Goal: Information Seeking & Learning: Learn about a topic

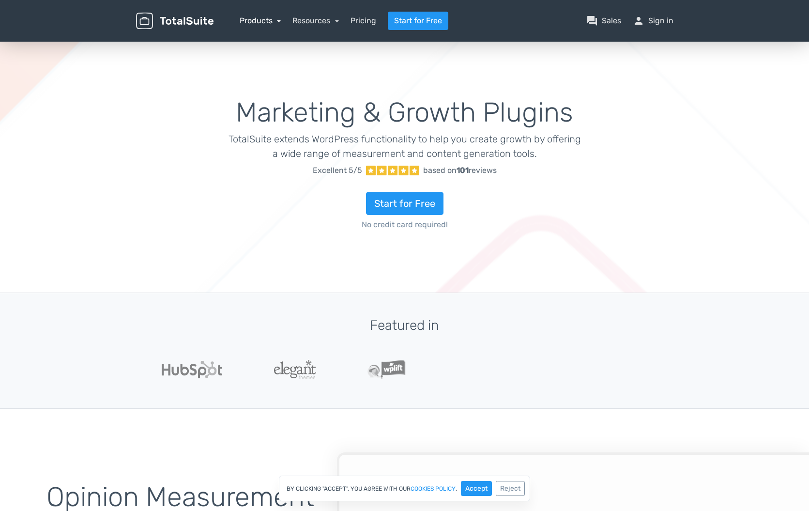
click at [260, 24] on link "Products" at bounding box center [261, 20] width 42 height 9
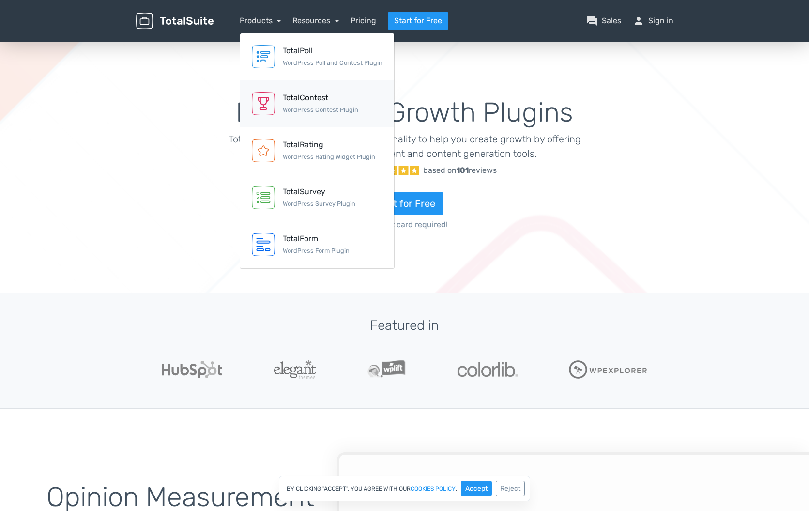
click at [324, 103] on div "TotalContest" at bounding box center [321, 98] width 76 height 12
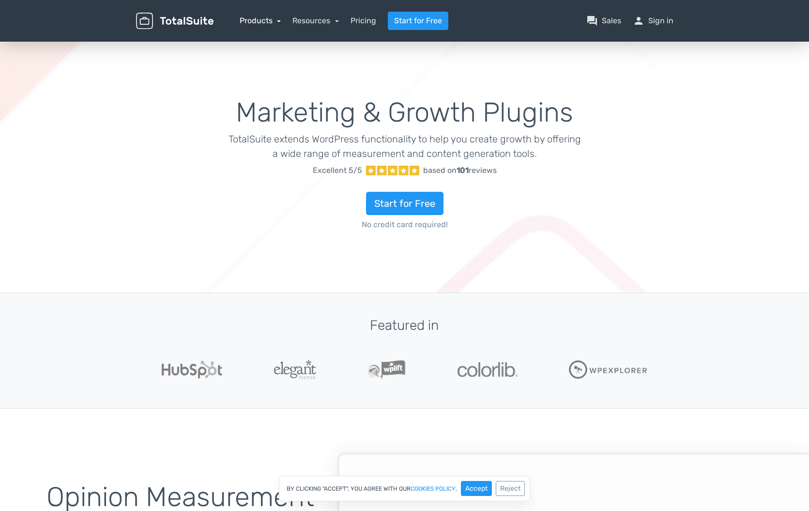
click at [281, 20] on link "Products" at bounding box center [261, 20] width 42 height 9
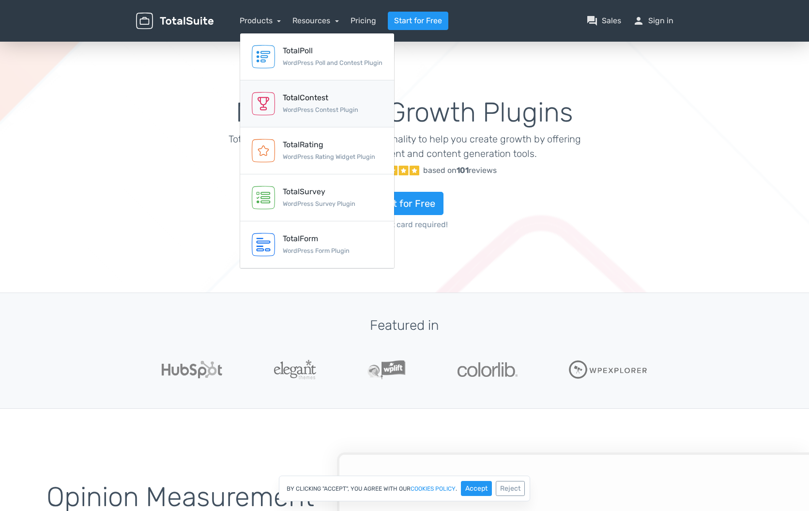
click at [322, 98] on div "TotalContest" at bounding box center [321, 98] width 76 height 12
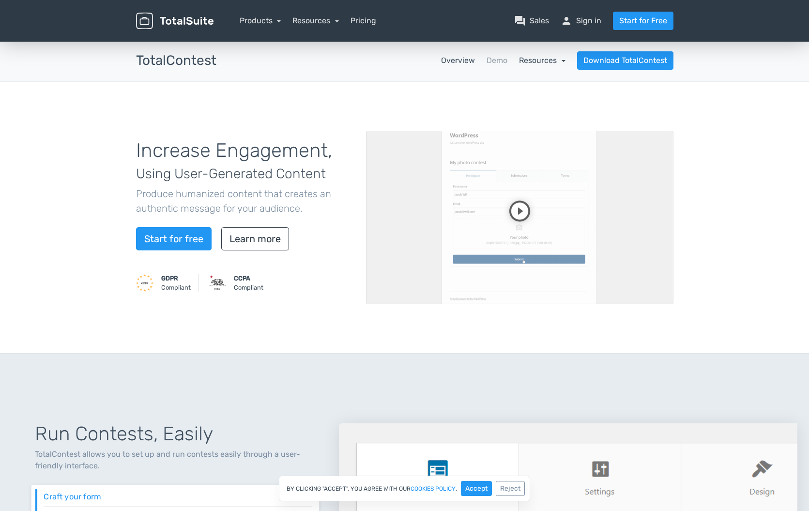
click at [552, 62] on link "Resources" at bounding box center [542, 60] width 46 height 9
click at [552, 82] on link "school Documentation" at bounding box center [520, 87] width 91 height 28
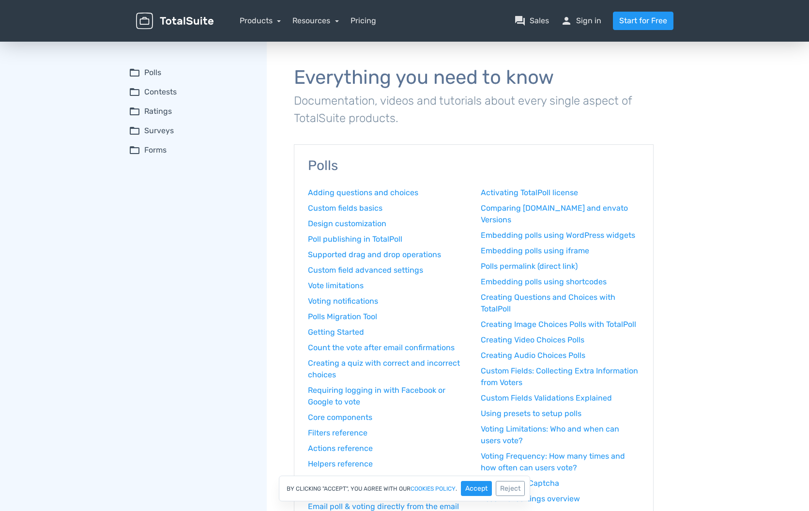
click at [163, 92] on summary "folder_open Contests" at bounding box center [191, 92] width 124 height 12
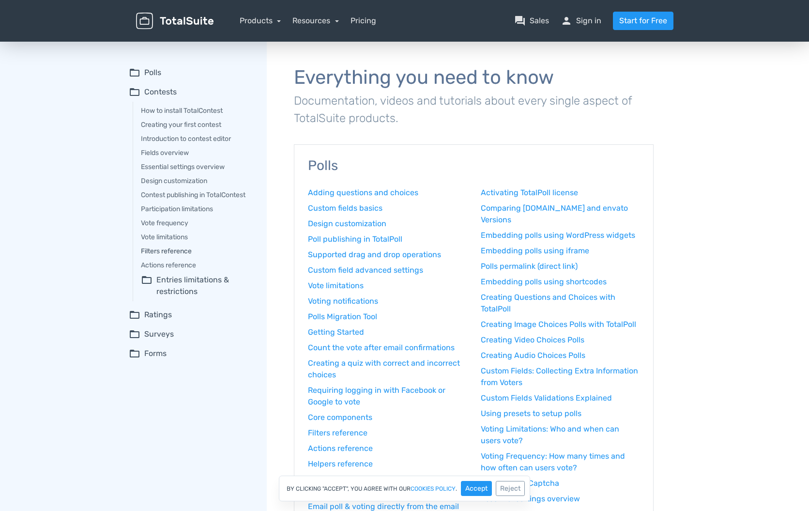
click at [182, 249] on link "Filters reference" at bounding box center [197, 251] width 112 height 10
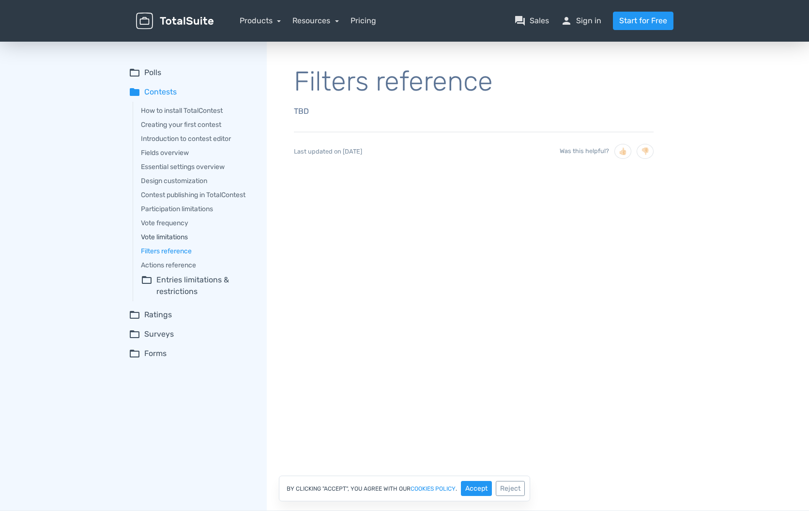
click at [170, 238] on link "Vote limitations" at bounding box center [197, 237] width 112 height 10
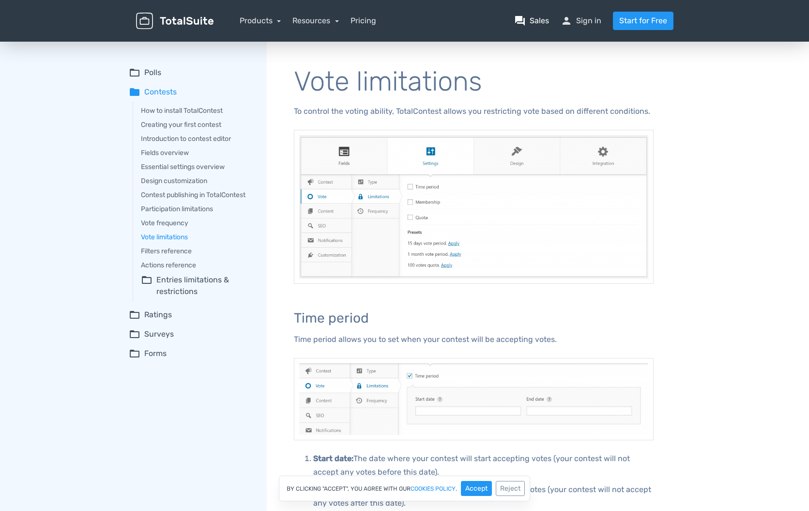
click at [537, 25] on link "question_answer Sales" at bounding box center [531, 21] width 35 height 12
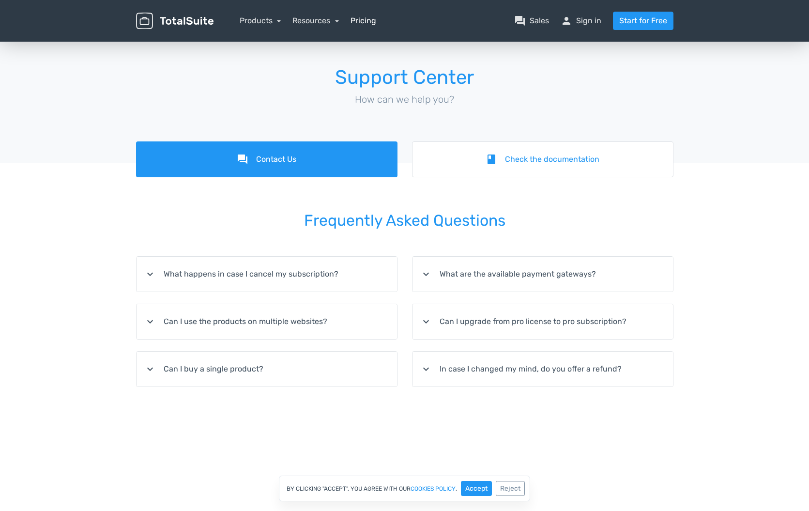
click at [371, 23] on link "Pricing" at bounding box center [364, 21] width 26 height 12
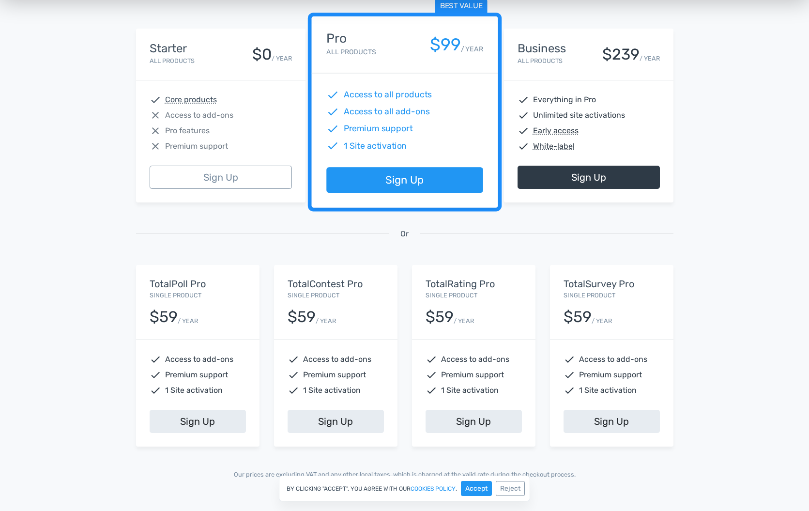
scroll to position [266, 0]
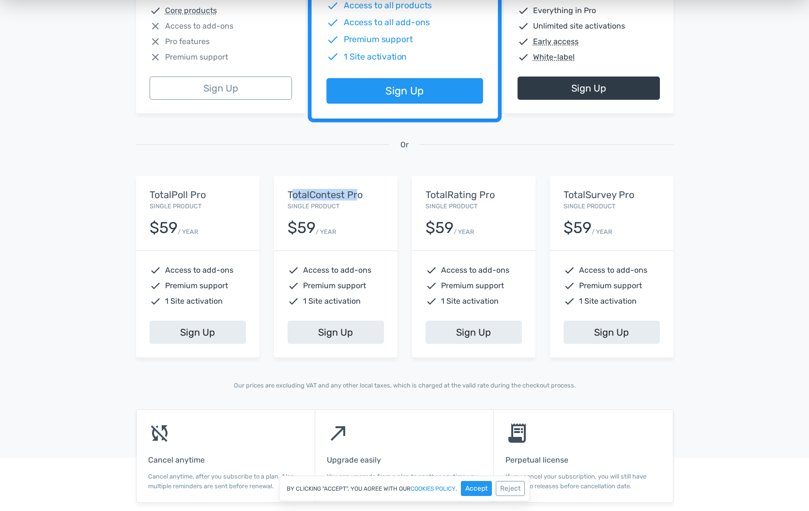
drag, startPoint x: 291, startPoint y: 193, endPoint x: 356, endPoint y: 197, distance: 65.0
click at [356, 197] on h5 "TotalContest Pro" at bounding box center [336, 194] width 96 height 11
drag, startPoint x: 308, startPoint y: 269, endPoint x: 365, endPoint y: 269, distance: 57.1
click at [365, 269] on span "Access to add-ons" at bounding box center [337, 270] width 68 height 12
drag, startPoint x: 351, startPoint y: 286, endPoint x: 314, endPoint y: 283, distance: 37.4
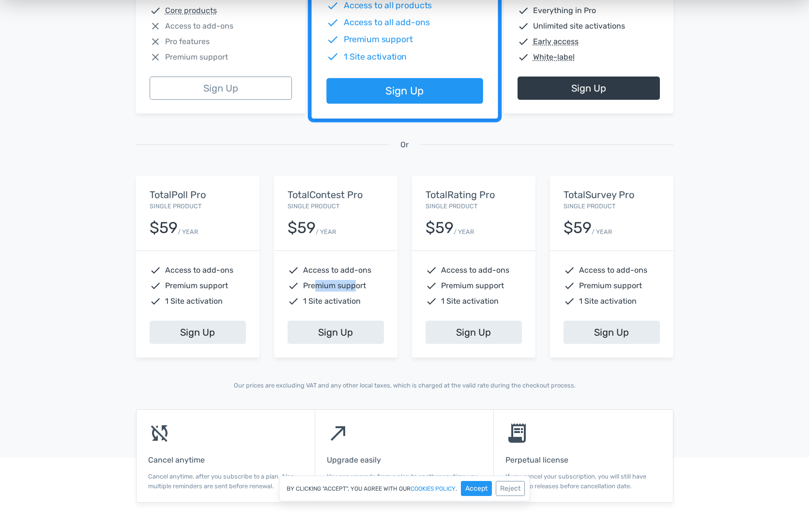
click at [314, 283] on span "Premium support" at bounding box center [334, 286] width 63 height 12
drag, startPoint x: 309, startPoint y: 301, endPoint x: 359, endPoint y: 298, distance: 49.5
click at [359, 298] on span "1 Site activation" at bounding box center [332, 301] width 58 height 12
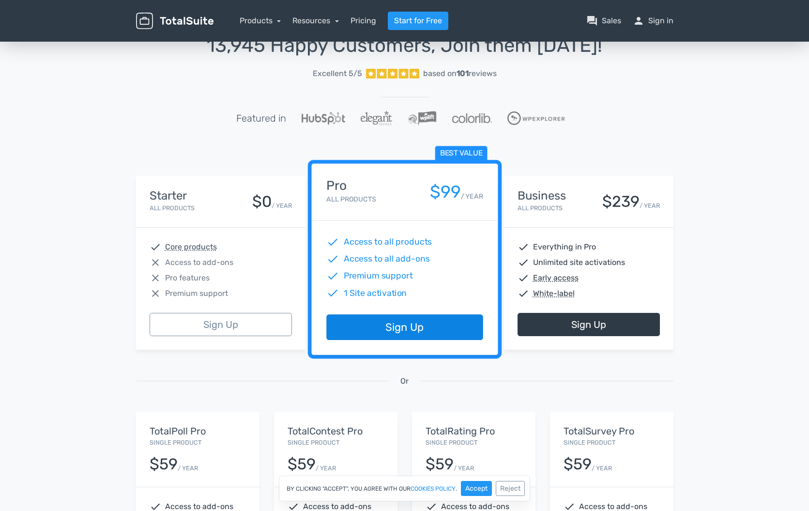
scroll to position [0, 0]
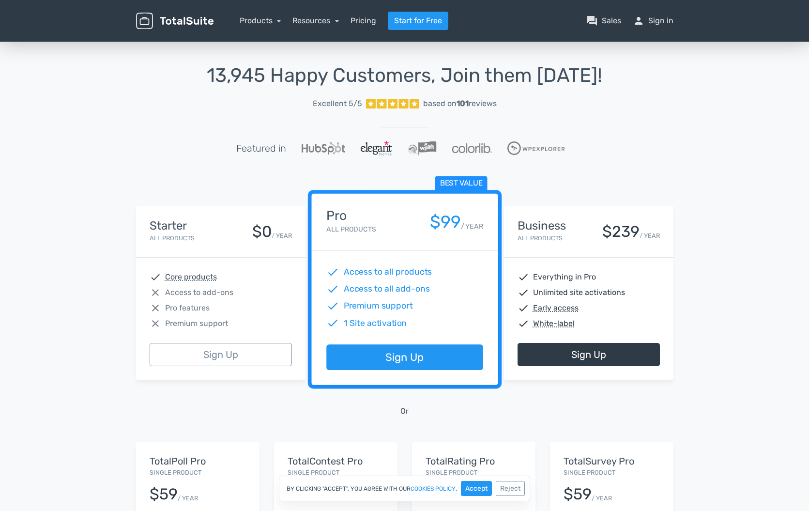
click at [383, 150] on img at bounding box center [376, 148] width 31 height 15
click at [717, 315] on div "13,945 Happy Customers, Join them Today! Excellent 5/5 based on 101 reviews Fea…" at bounding box center [404, 358] width 809 height 636
click at [406, 269] on span "Access to all products" at bounding box center [387, 272] width 89 height 13
drag, startPoint x: 367, startPoint y: 269, endPoint x: 415, endPoint y: 271, distance: 47.5
click at [414, 271] on span "Access to all products" at bounding box center [387, 272] width 89 height 13
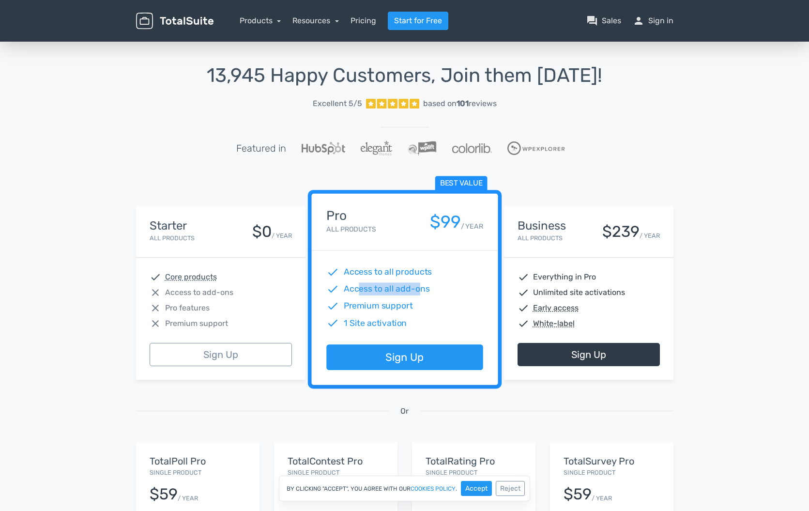
drag, startPoint x: 375, startPoint y: 287, endPoint x: 360, endPoint y: 284, distance: 15.7
click at [360, 284] on span "Access to all add-ons" at bounding box center [386, 289] width 86 height 13
drag, startPoint x: 351, startPoint y: 304, endPoint x: 417, endPoint y: 302, distance: 66.3
click at [415, 302] on div "check Premium support" at bounding box center [404, 306] width 156 height 13
drag, startPoint x: 378, startPoint y: 321, endPoint x: 357, endPoint y: 321, distance: 20.8
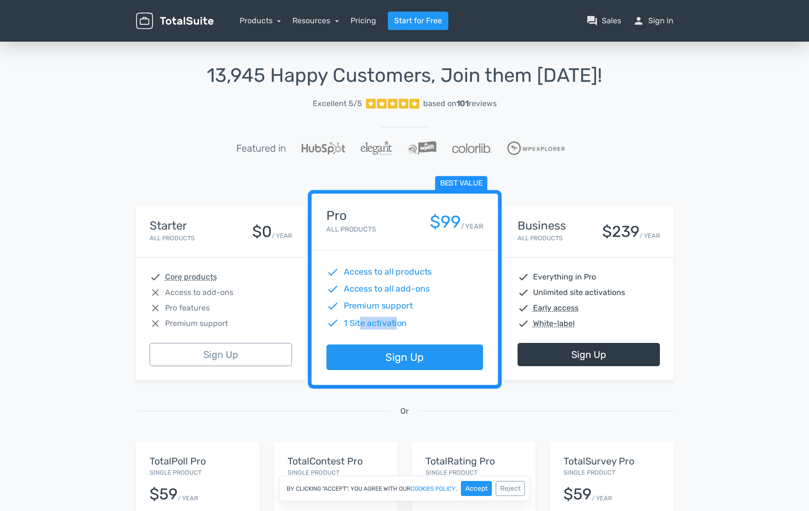
click at [357, 321] on span "1 Site activation" at bounding box center [374, 323] width 63 height 13
click at [304, 23] on link "Resources" at bounding box center [315, 20] width 46 height 9
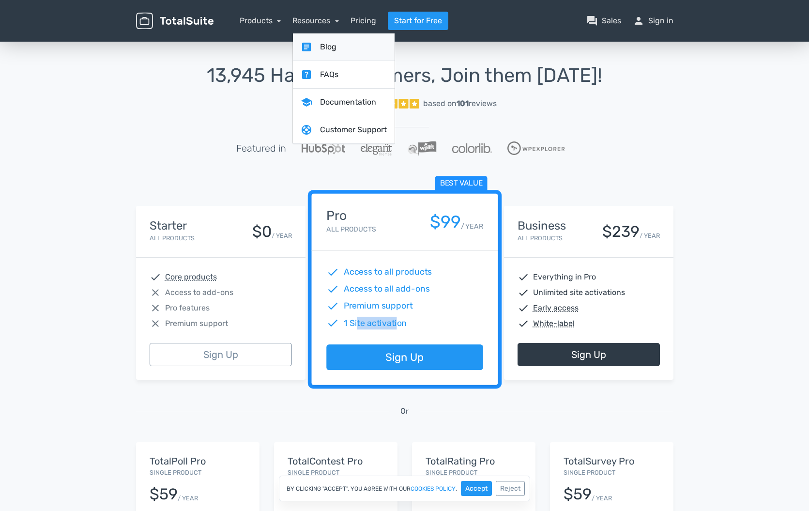
click at [322, 46] on link "article Blog" at bounding box center [344, 47] width 102 height 28
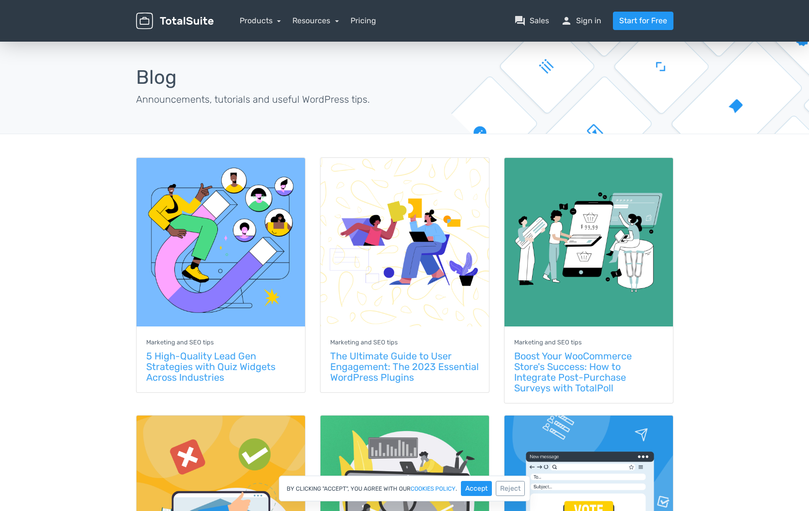
click at [260, 15] on nav "Products TotalPoll WordPress Poll and Contest Plugin TotalContest WordPress Con…" at bounding box center [451, 21] width 460 height 18
click at [262, 18] on link "Products" at bounding box center [261, 20] width 42 height 9
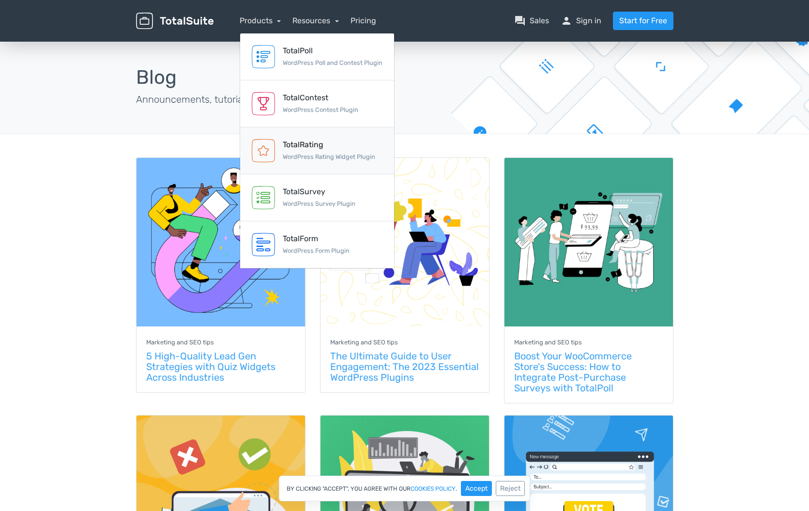
click at [332, 161] on div "TotalRating WordPress Rating Widget Plugin" at bounding box center [329, 150] width 92 height 23
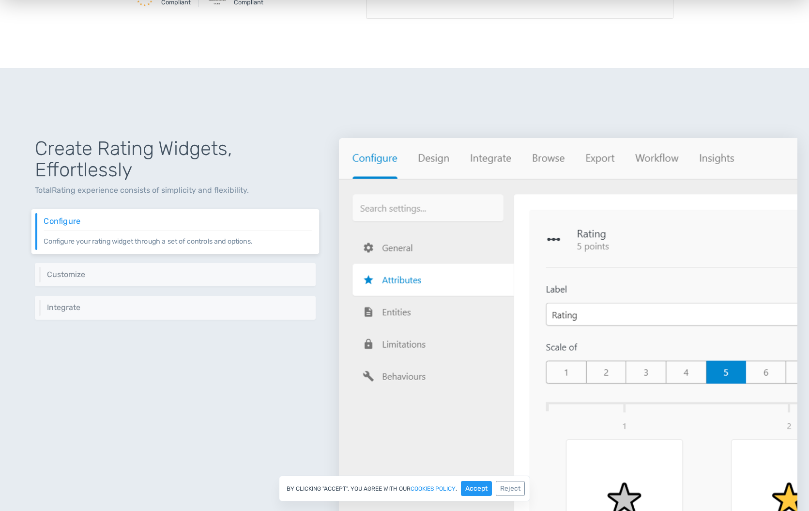
scroll to position [375, 0]
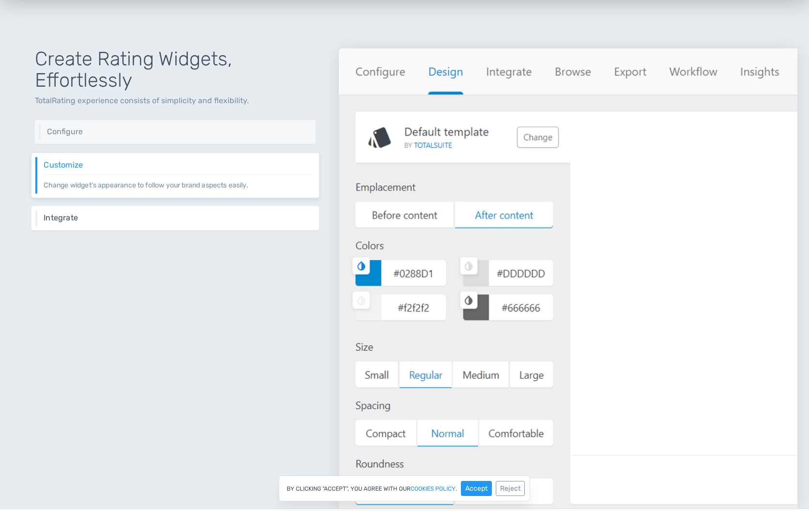
click at [185, 222] on div "Integrate TotalRating offers different ways to integrate the rating widget incl…" at bounding box center [175, 218] width 288 height 24
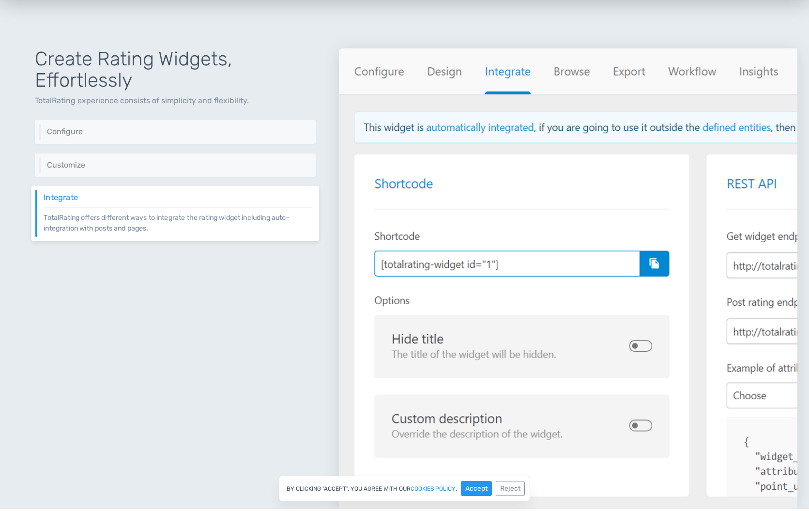
scroll to position [0, 0]
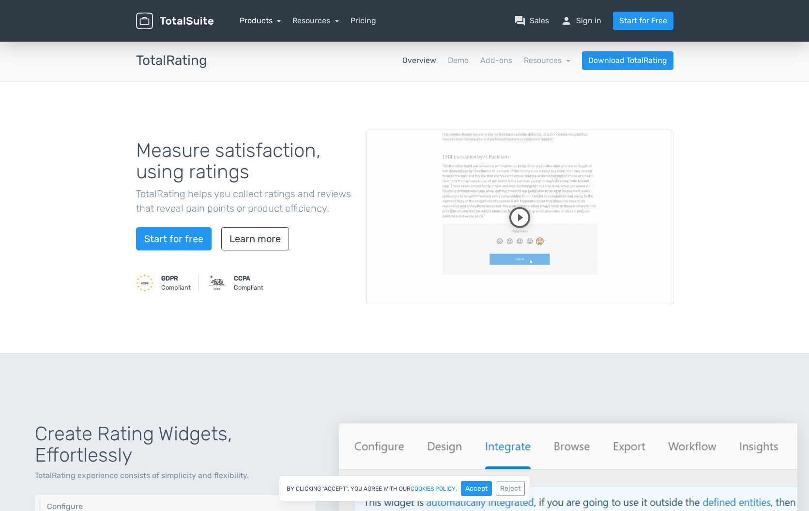
click at [265, 19] on link "Products" at bounding box center [261, 20] width 42 height 9
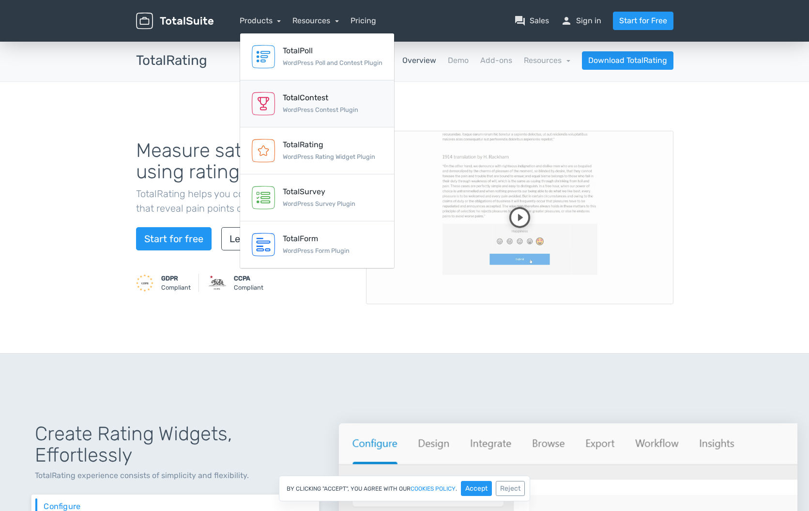
click at [349, 107] on small "WordPress Contest Plugin" at bounding box center [321, 109] width 76 height 7
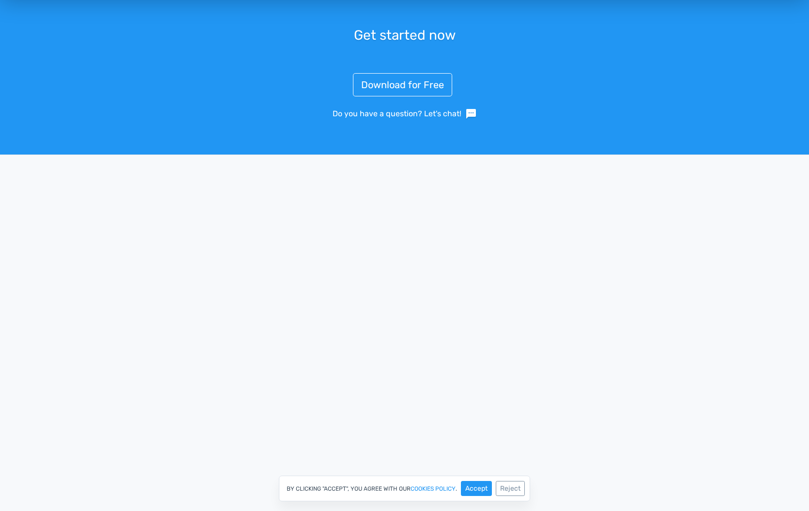
scroll to position [1745, 0]
